Goal: Information Seeking & Learning: Learn about a topic

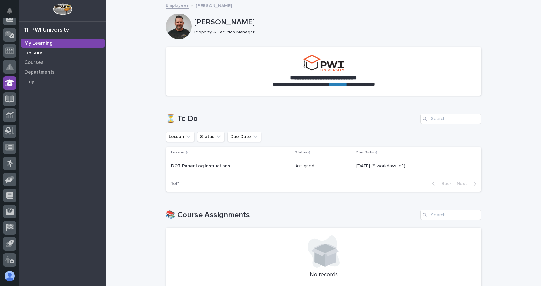
click at [27, 50] on div "Lessons" at bounding box center [63, 52] width 84 height 9
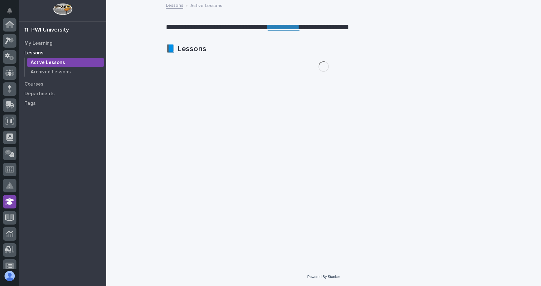
scroll to position [119, 0]
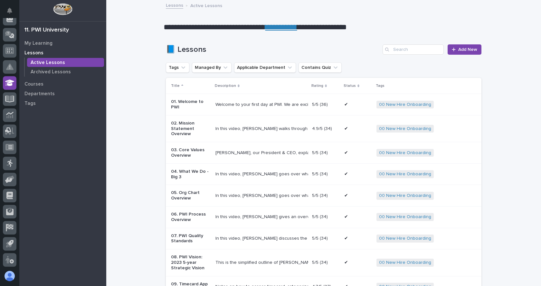
click at [297, 27] on link "**********" at bounding box center [281, 27] width 32 height 8
click at [36, 44] on p "My Learning" at bounding box center [38, 44] width 28 height 6
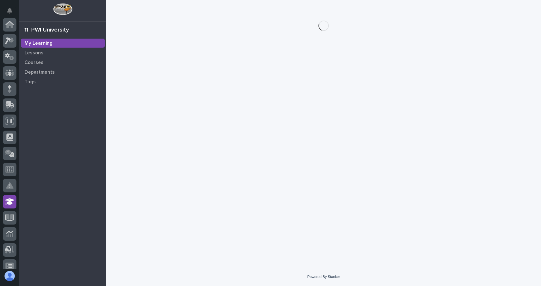
scroll to position [119, 0]
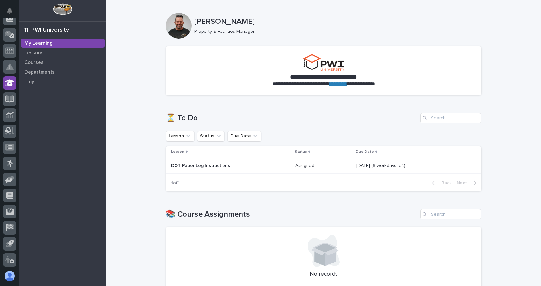
click at [383, 167] on p "September 19 (9 workdays left)" at bounding box center [382, 165] width 50 height 7
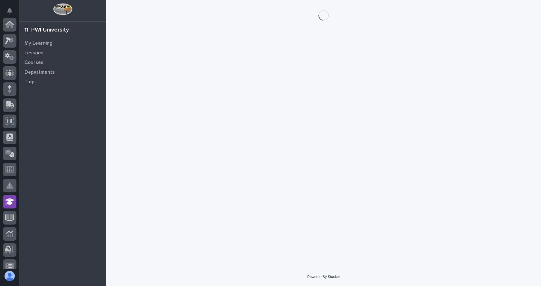
scroll to position [119, 0]
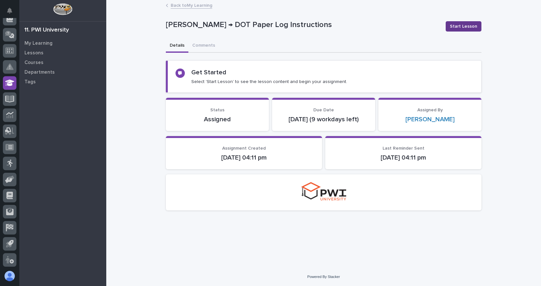
click at [467, 23] on span "Start Lesson" at bounding box center [463, 26] width 27 height 6
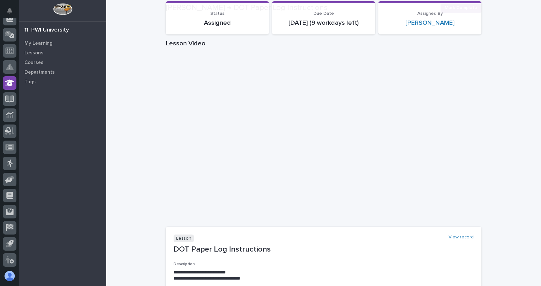
scroll to position [64, 0]
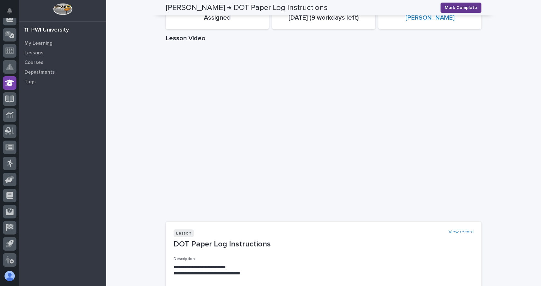
click at [468, 8] on span "Mark Complete" at bounding box center [461, 8] width 33 height 6
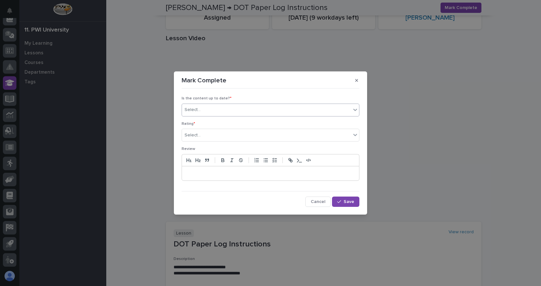
click at [215, 110] on div "Select..." at bounding box center [266, 110] width 169 height 11
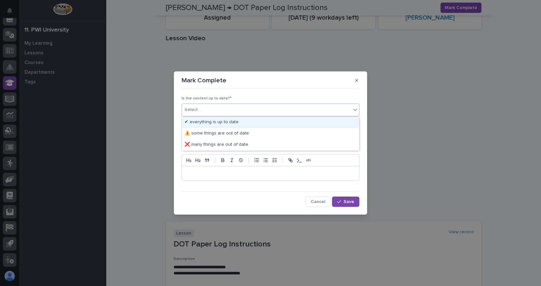
click at [217, 121] on div "✔ everything is up to date" at bounding box center [270, 122] width 177 height 11
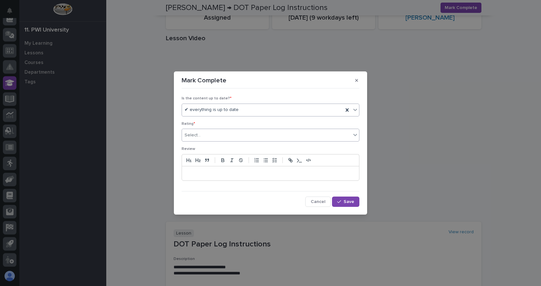
click at [218, 133] on div "Select..." at bounding box center [266, 135] width 169 height 11
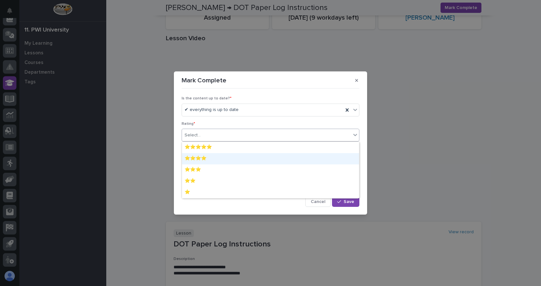
click at [223, 158] on div "⭐⭐⭐⭐" at bounding box center [270, 158] width 177 height 11
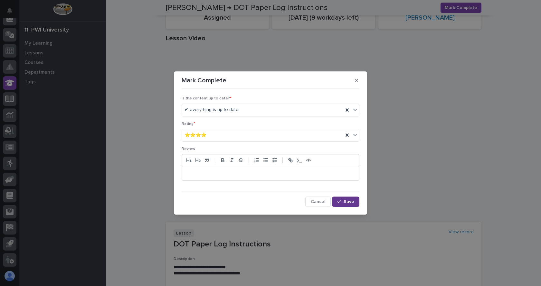
click at [353, 202] on span "Save" at bounding box center [349, 202] width 11 height 5
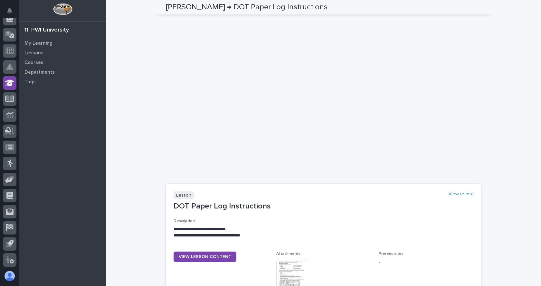
scroll to position [0, 0]
